Goal: Task Accomplishment & Management: Manage account settings

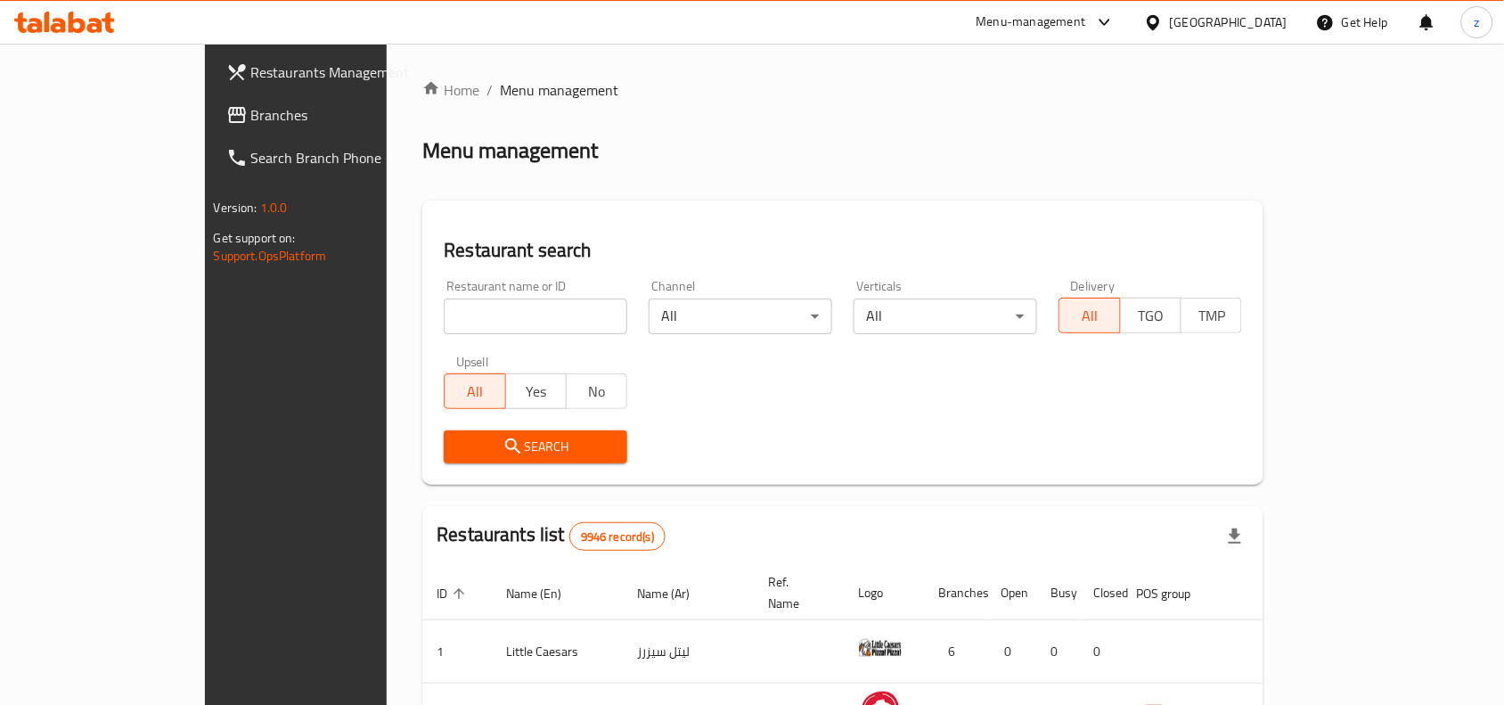
drag, startPoint x: 96, startPoint y: 130, endPoint x: 139, endPoint y: 129, distance: 42.8
click at [212, 130] on link "Branches" at bounding box center [334, 115] width 244 height 43
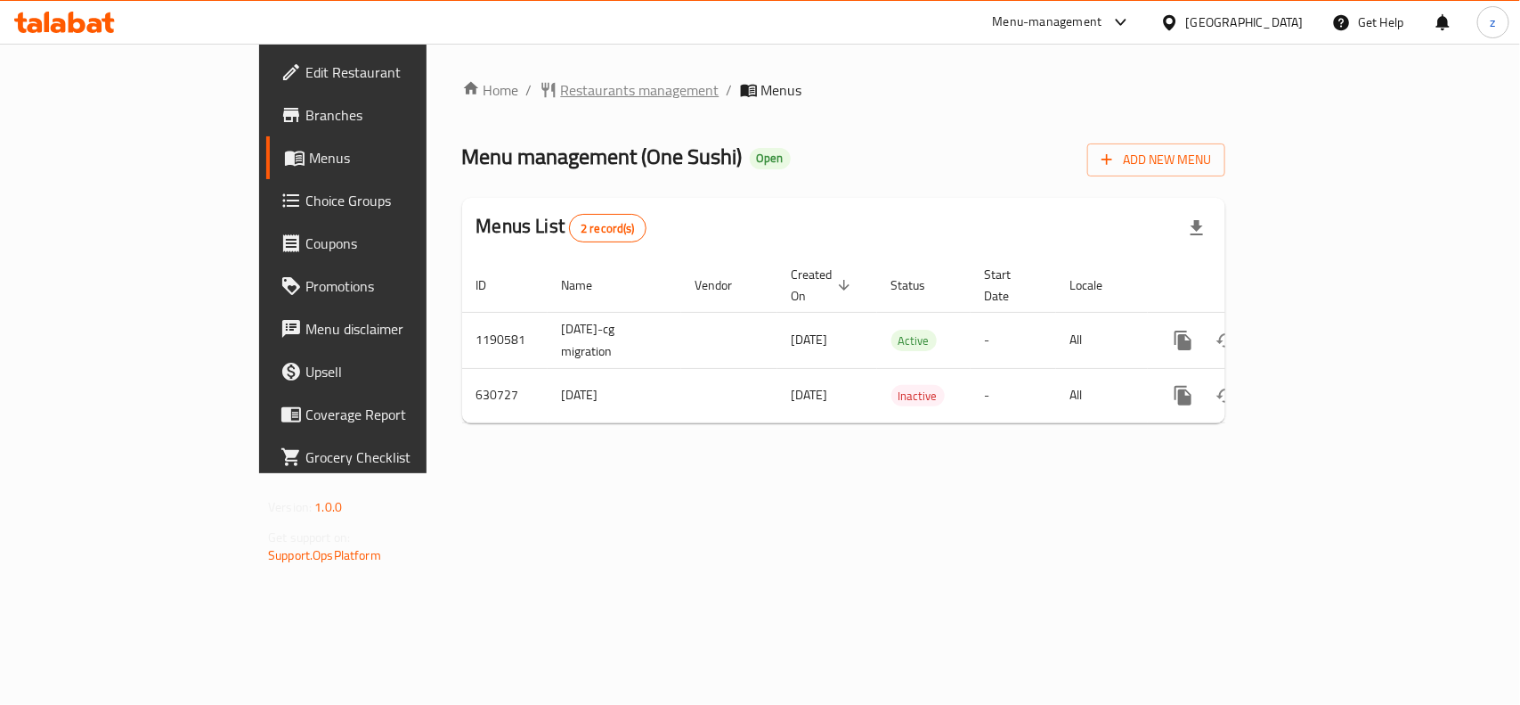
click at [561, 94] on span "Restaurants management" at bounding box center [640, 89] width 159 height 21
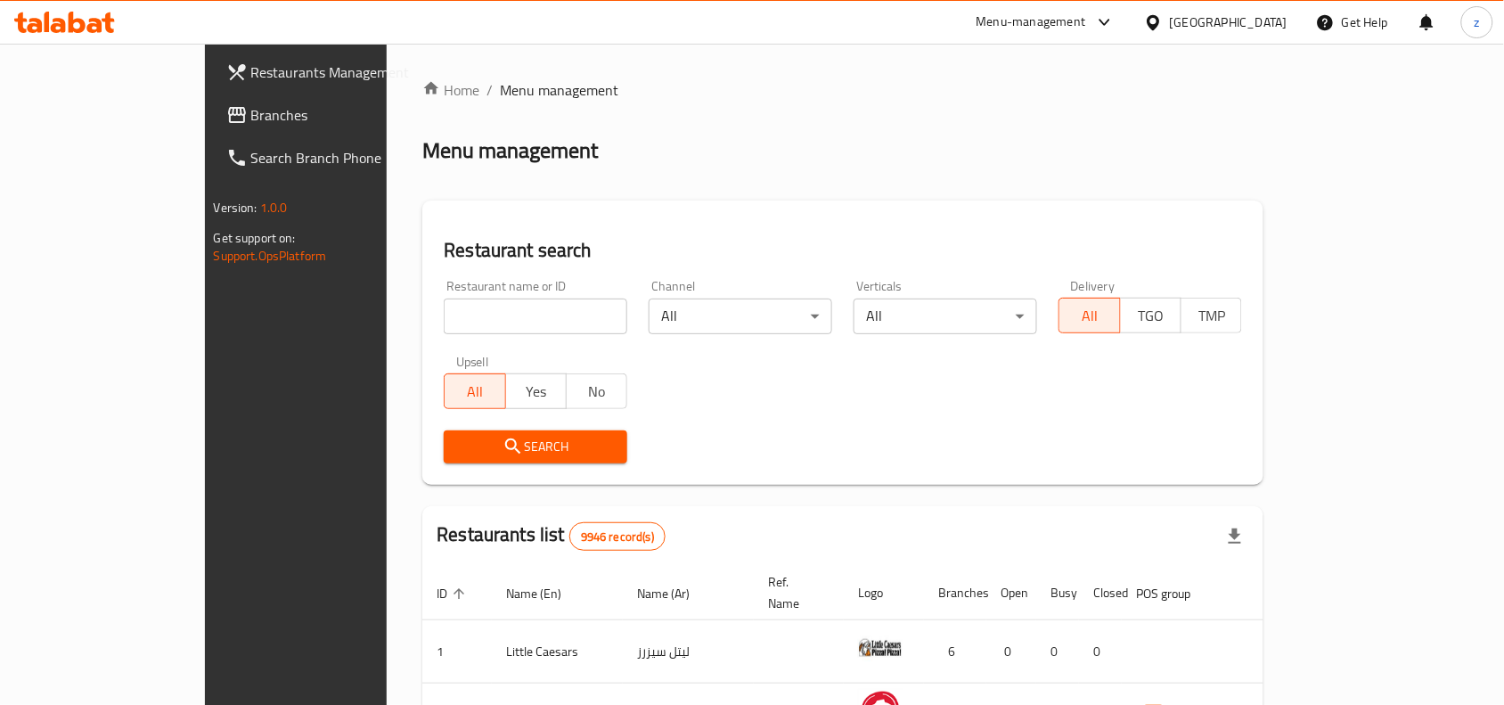
click at [444, 317] on input "search" at bounding box center [535, 316] width 183 height 36
paste input "639618"
type input "639618"
click button "Search" at bounding box center [535, 446] width 183 height 33
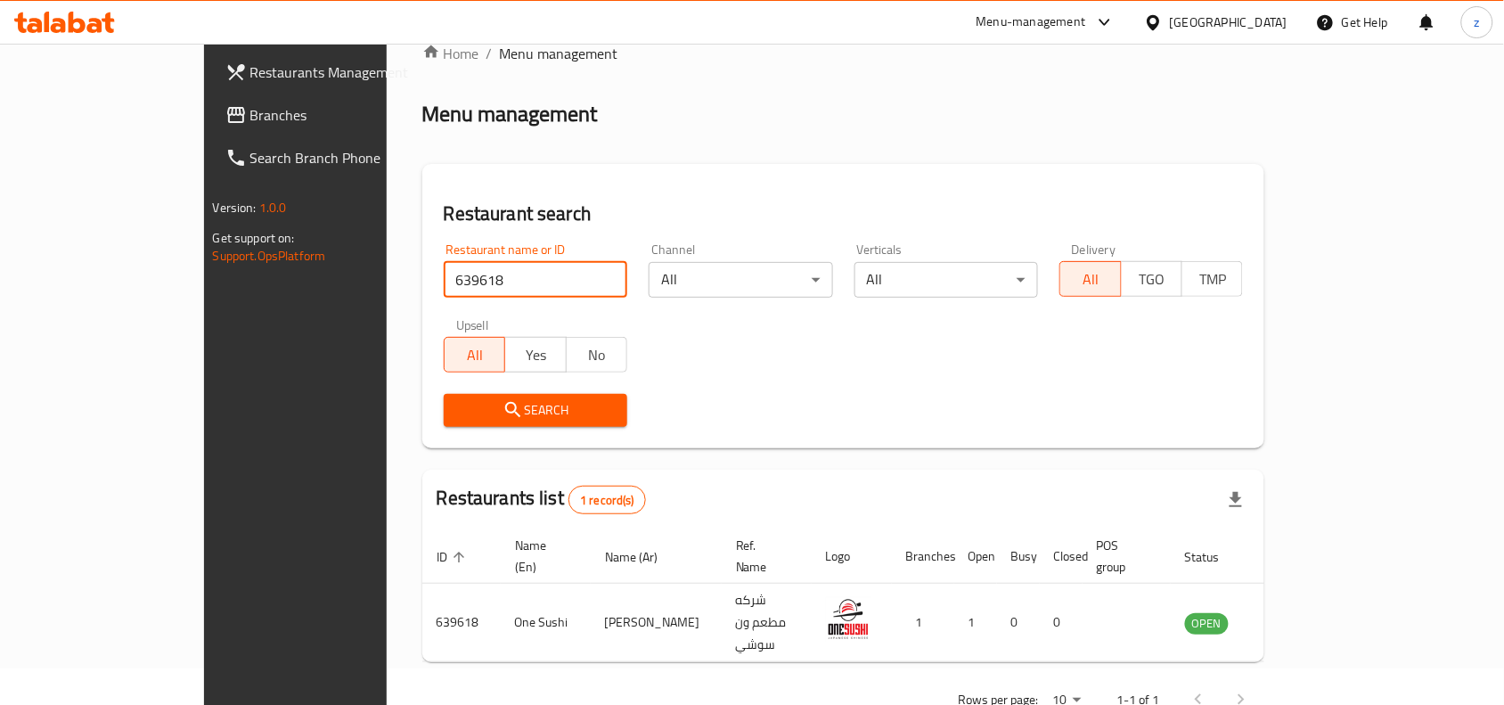
scroll to position [55, 0]
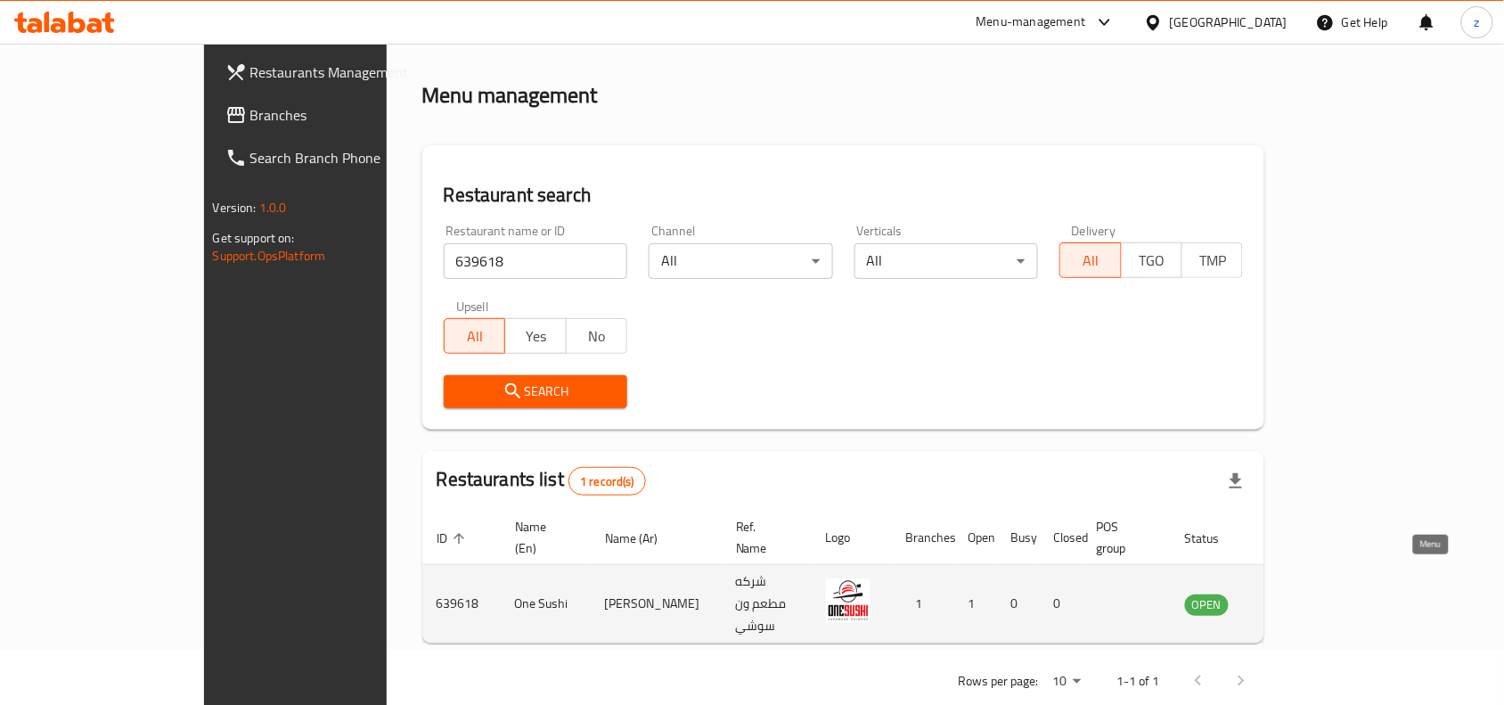
click at [1296, 601] on icon "enhanced table" at bounding box center [1293, 604] width 6 height 7
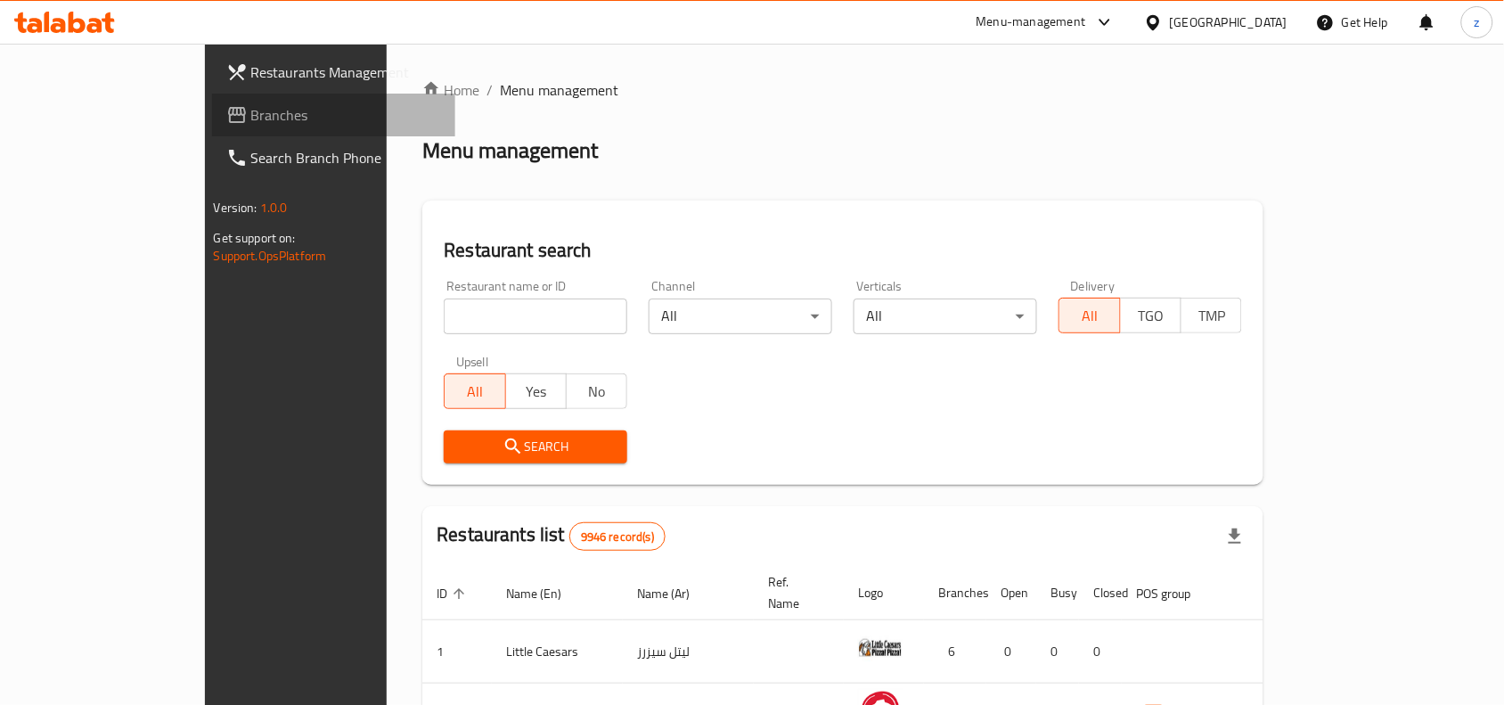
click at [251, 118] on span "Branches" at bounding box center [346, 114] width 191 height 21
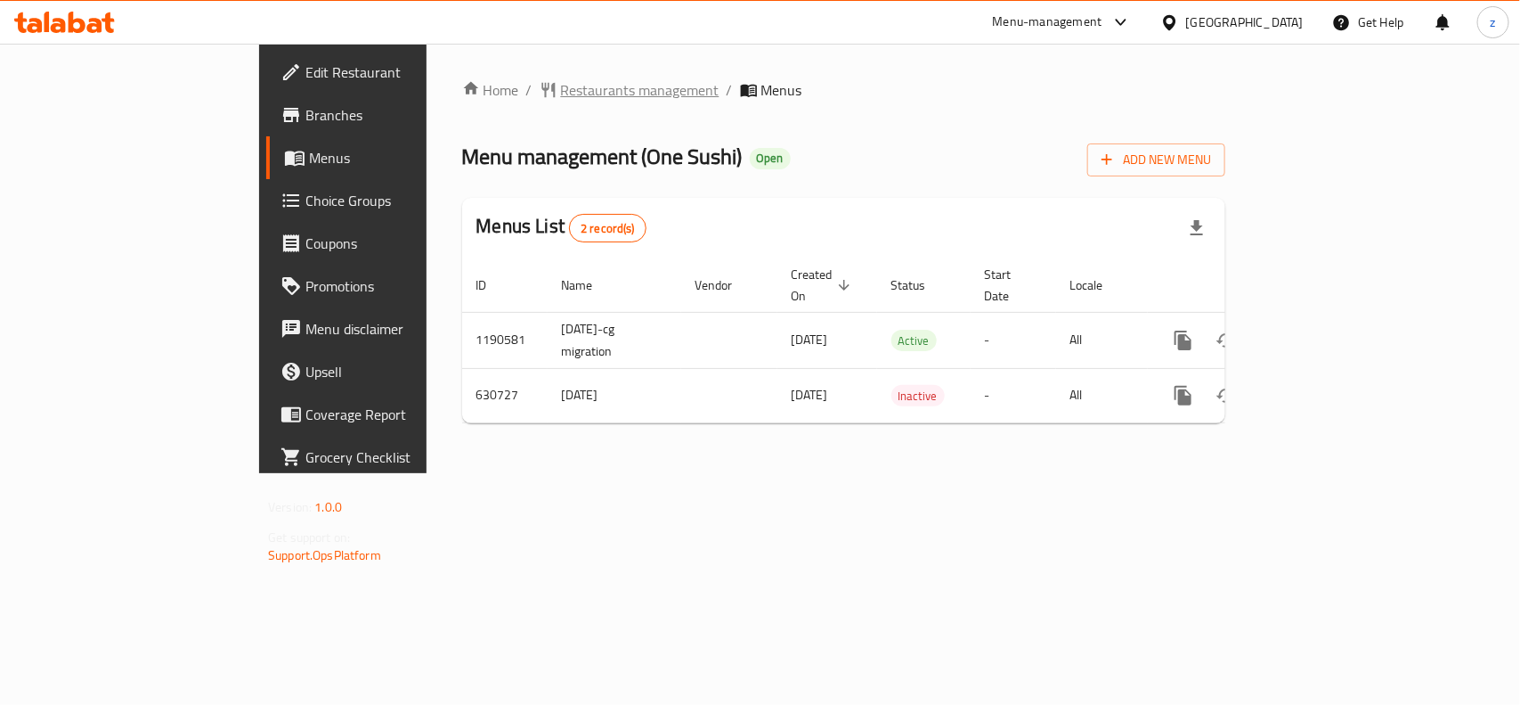
click at [561, 85] on span "Restaurants management" at bounding box center [640, 89] width 159 height 21
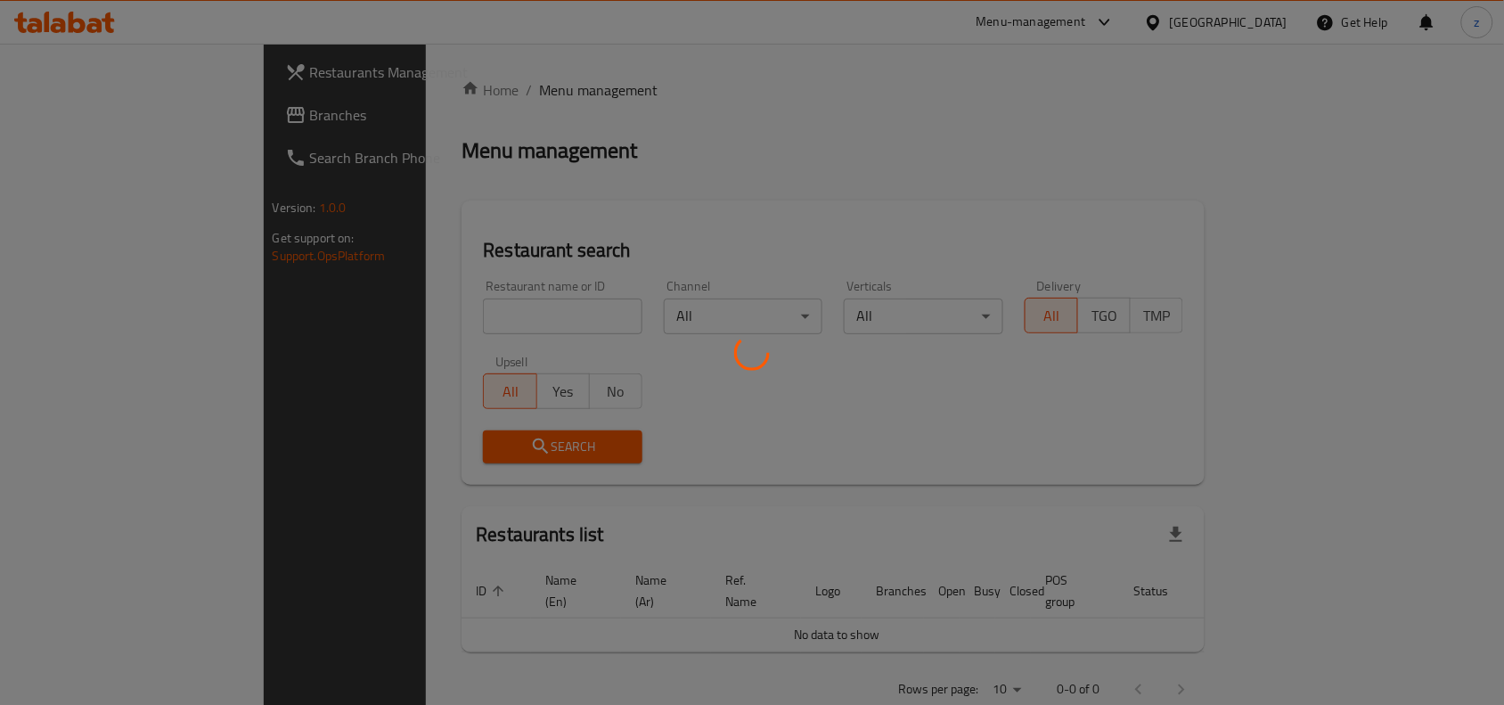
click at [441, 314] on div at bounding box center [752, 352] width 1504 height 705
click at [445, 309] on div at bounding box center [752, 352] width 1504 height 705
click at [446, 308] on div at bounding box center [752, 352] width 1504 height 705
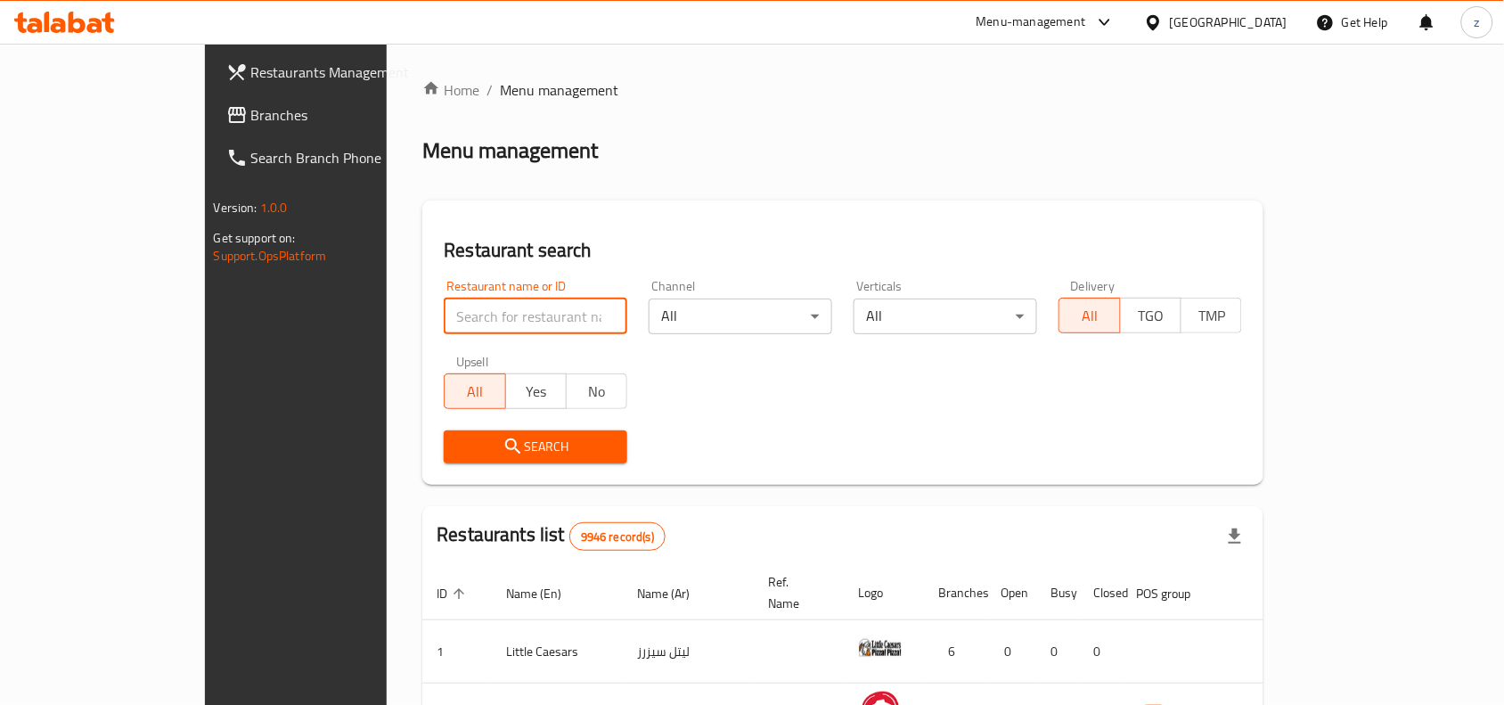
drag, startPoint x: 465, startPoint y: 309, endPoint x: 379, endPoint y: 310, distance: 85.5
click at [444, 310] on input "search" at bounding box center [535, 316] width 183 height 36
paste input "639618"
type input "639618"
click button "Search" at bounding box center [535, 446] width 183 height 33
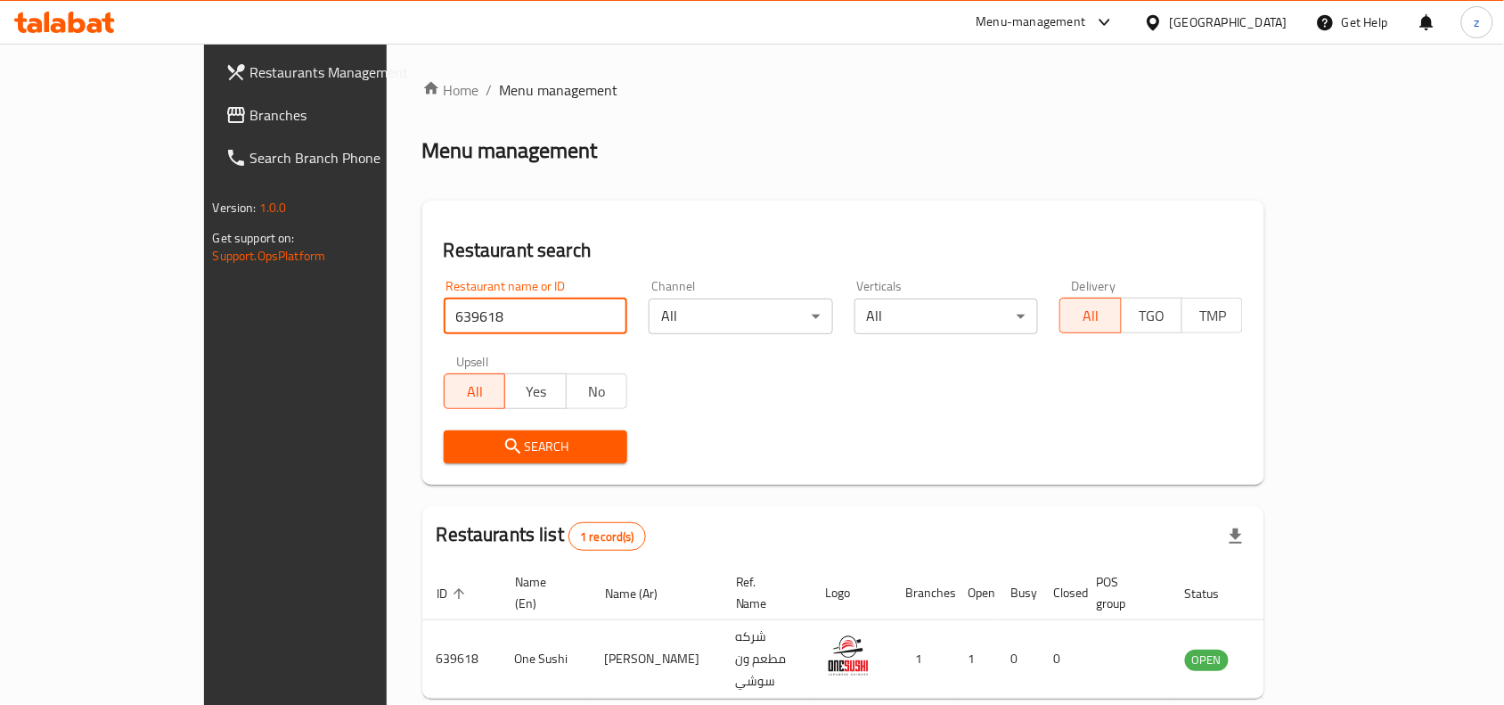
scroll to position [55, 0]
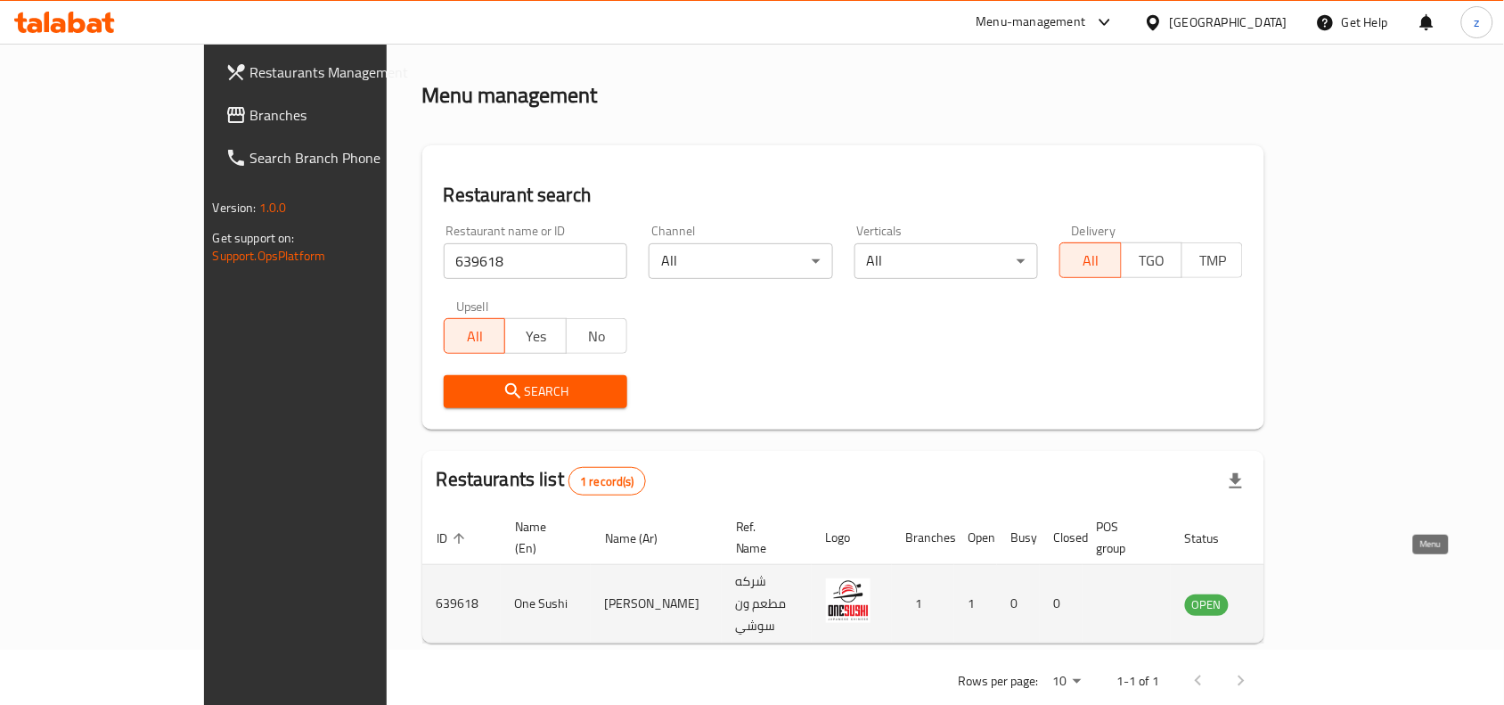
click at [1296, 601] on icon "enhanced table" at bounding box center [1293, 604] width 6 height 7
